Goal: Information Seeking & Learning: Learn about a topic

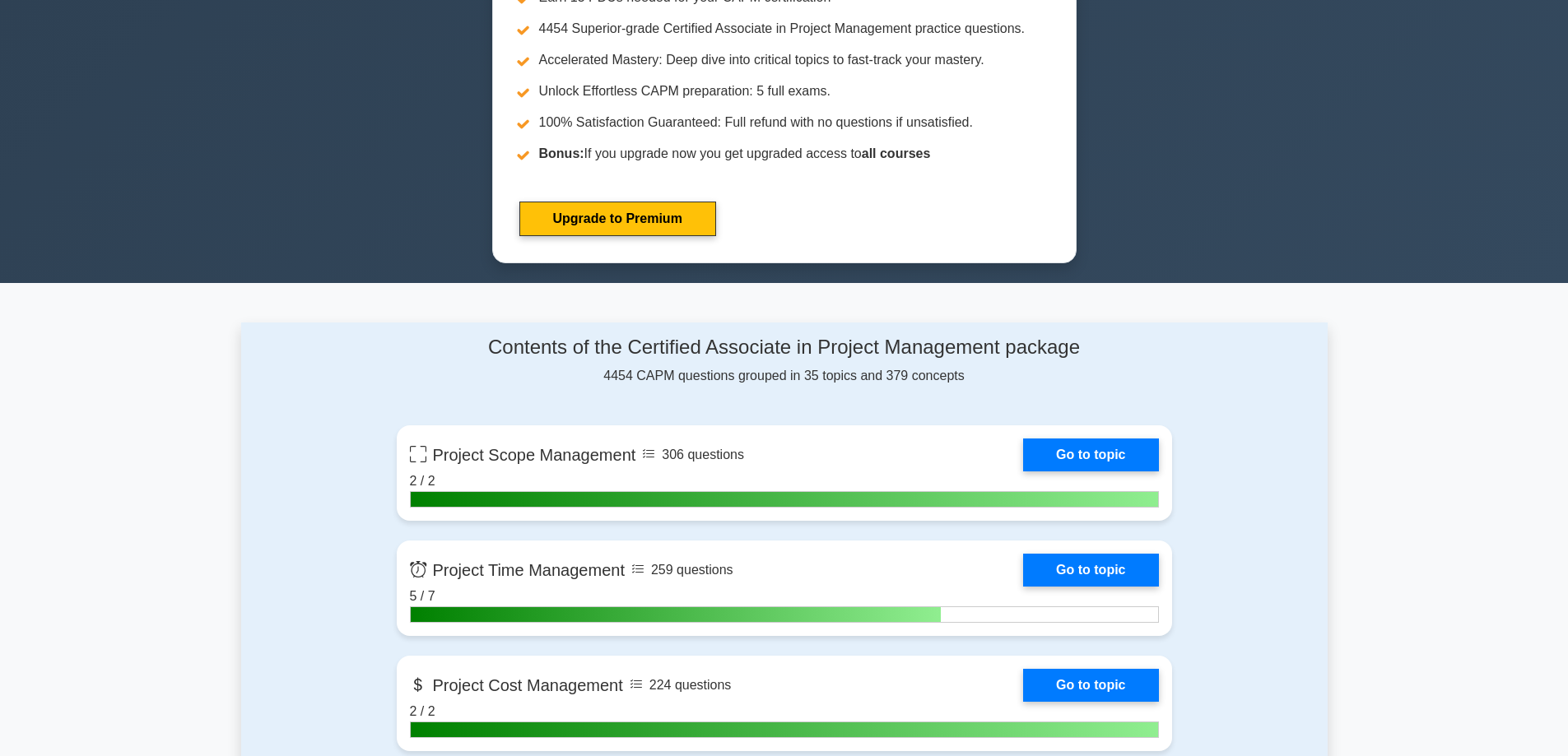
scroll to position [823, 0]
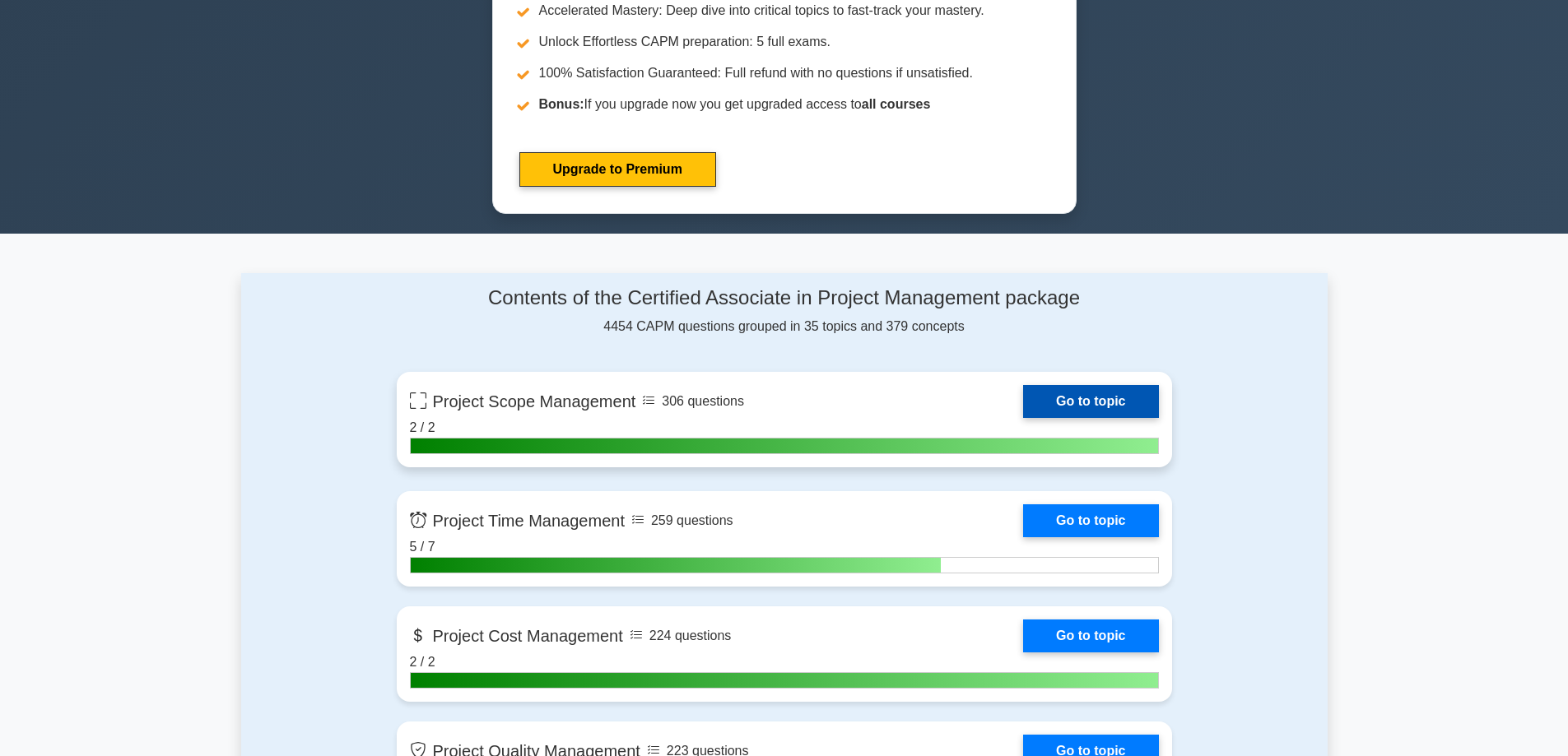
click at [1093, 401] on link "Go to topic" at bounding box center [1090, 401] width 135 height 33
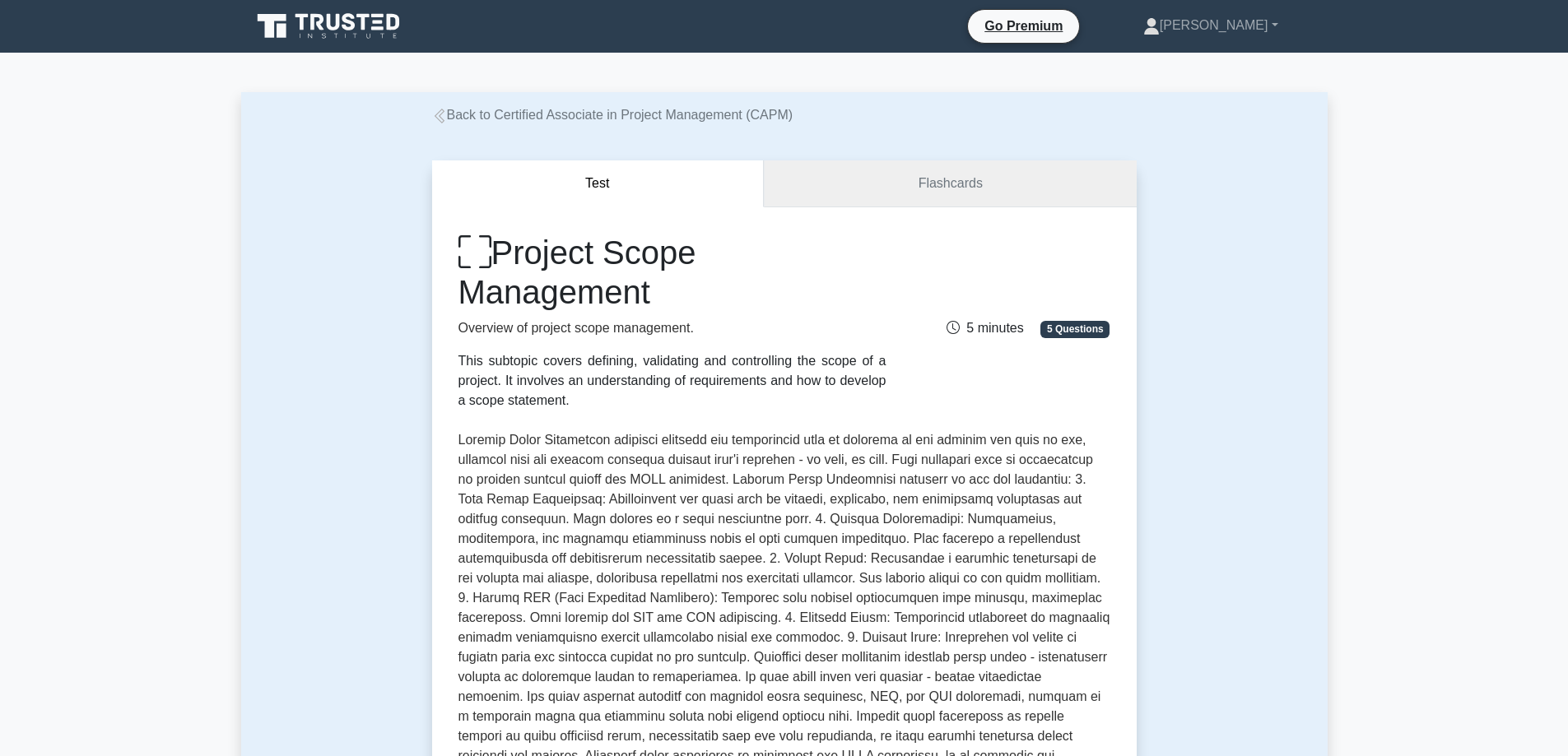
click at [808, 173] on link "Flashcards" at bounding box center [950, 184] width 372 height 47
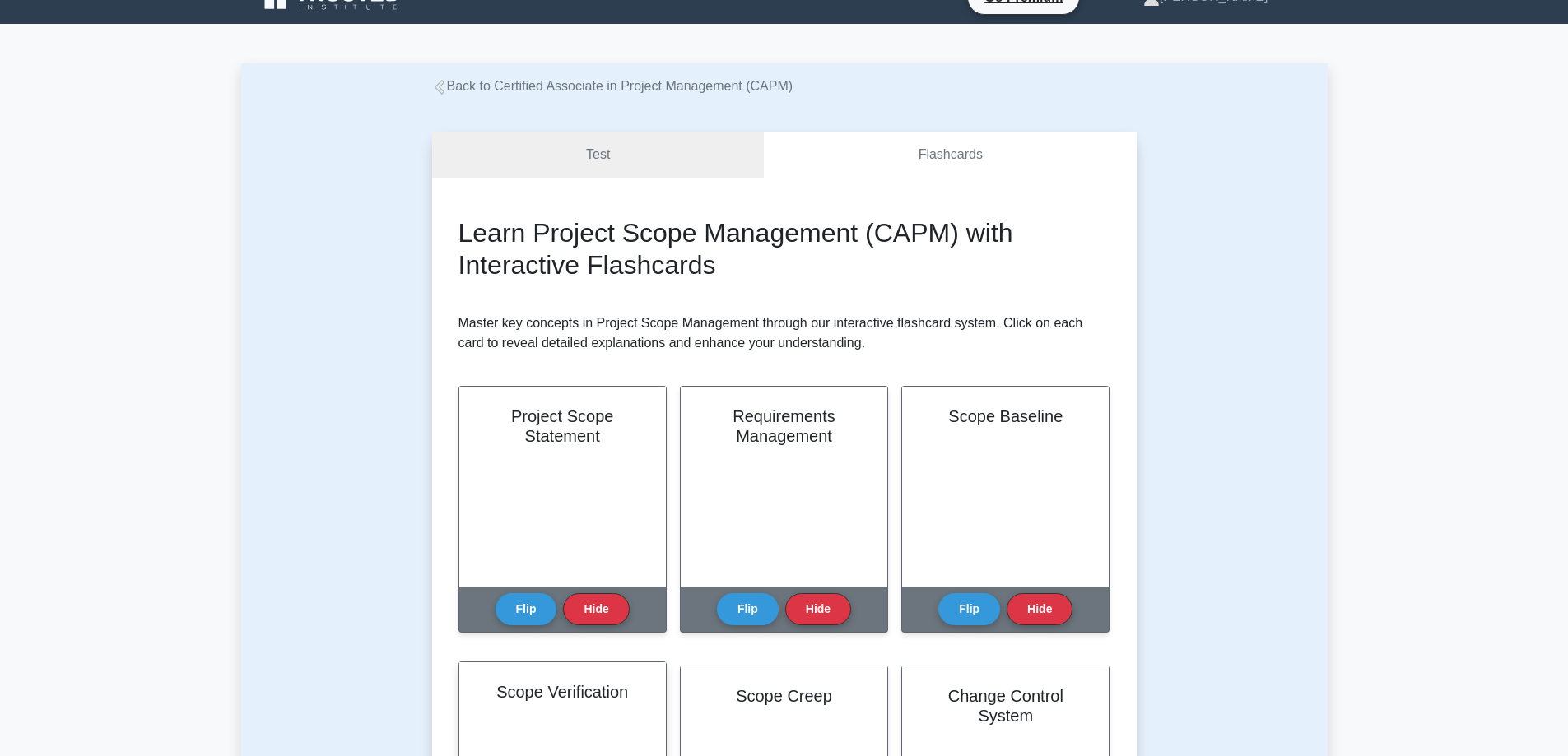
scroll to position [6, 0]
